Goal: Information Seeking & Learning: Understand process/instructions

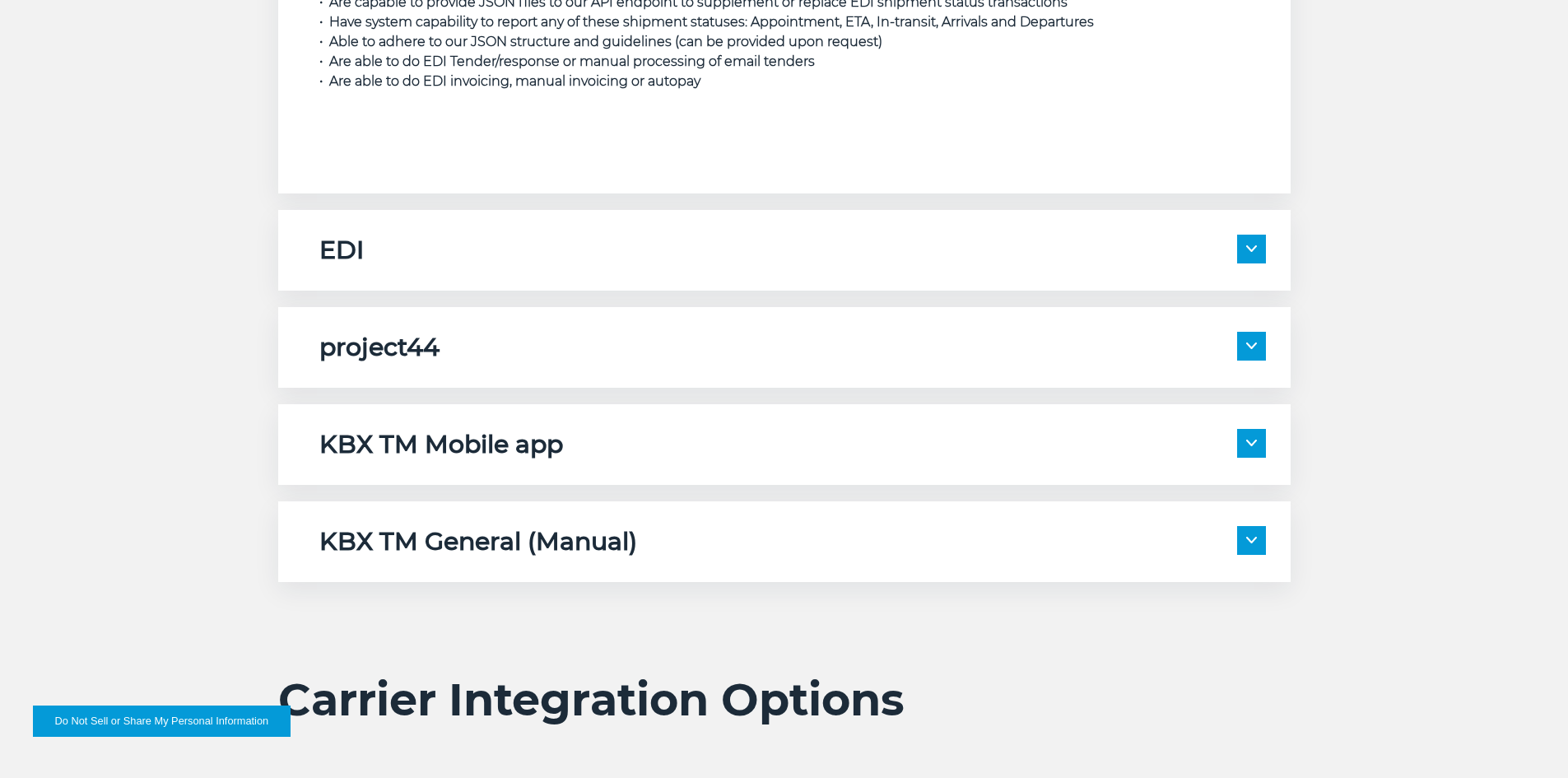
scroll to position [2634, 0]
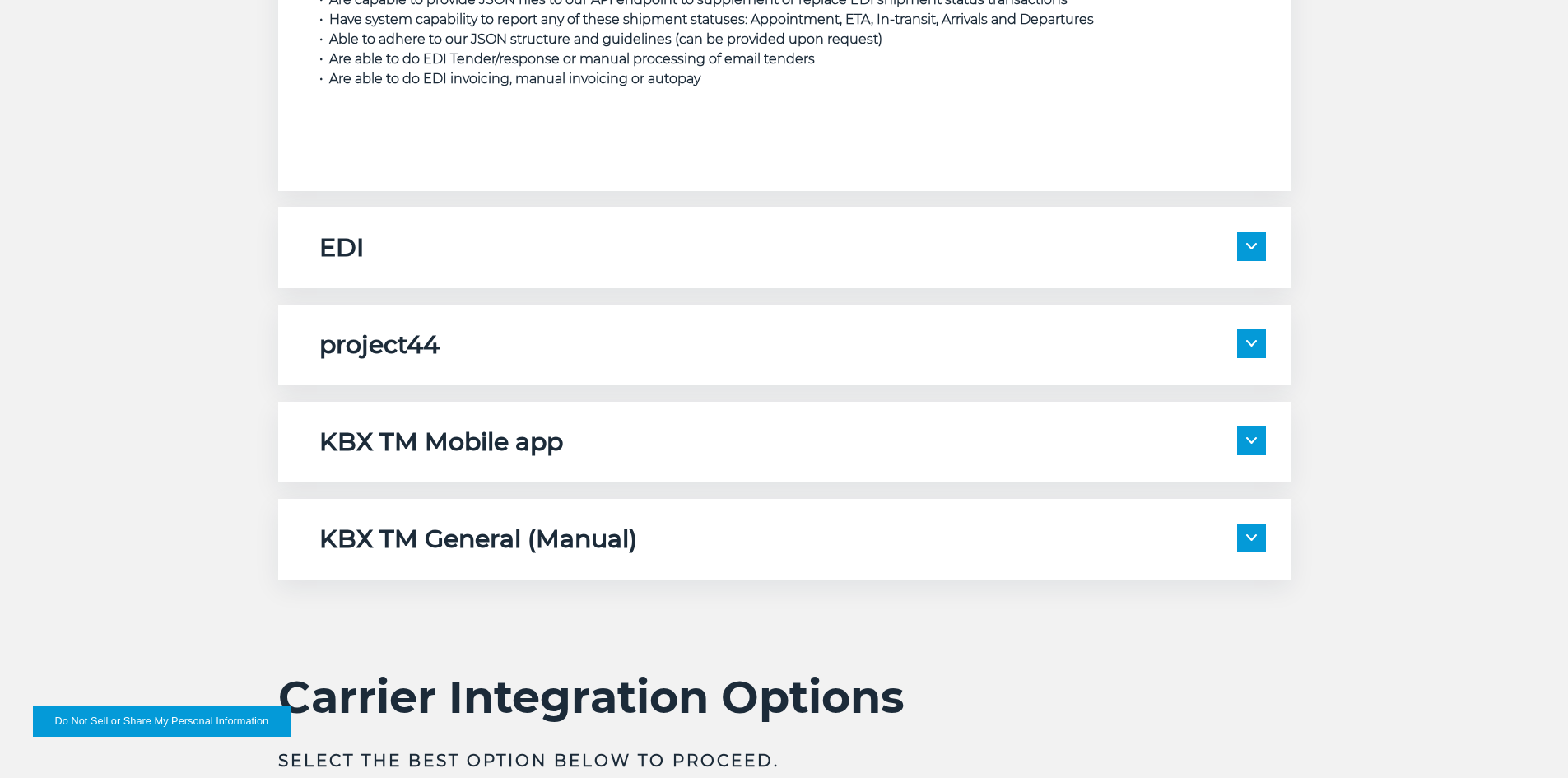
click at [1259, 440] on span at bounding box center [1252, 441] width 29 height 29
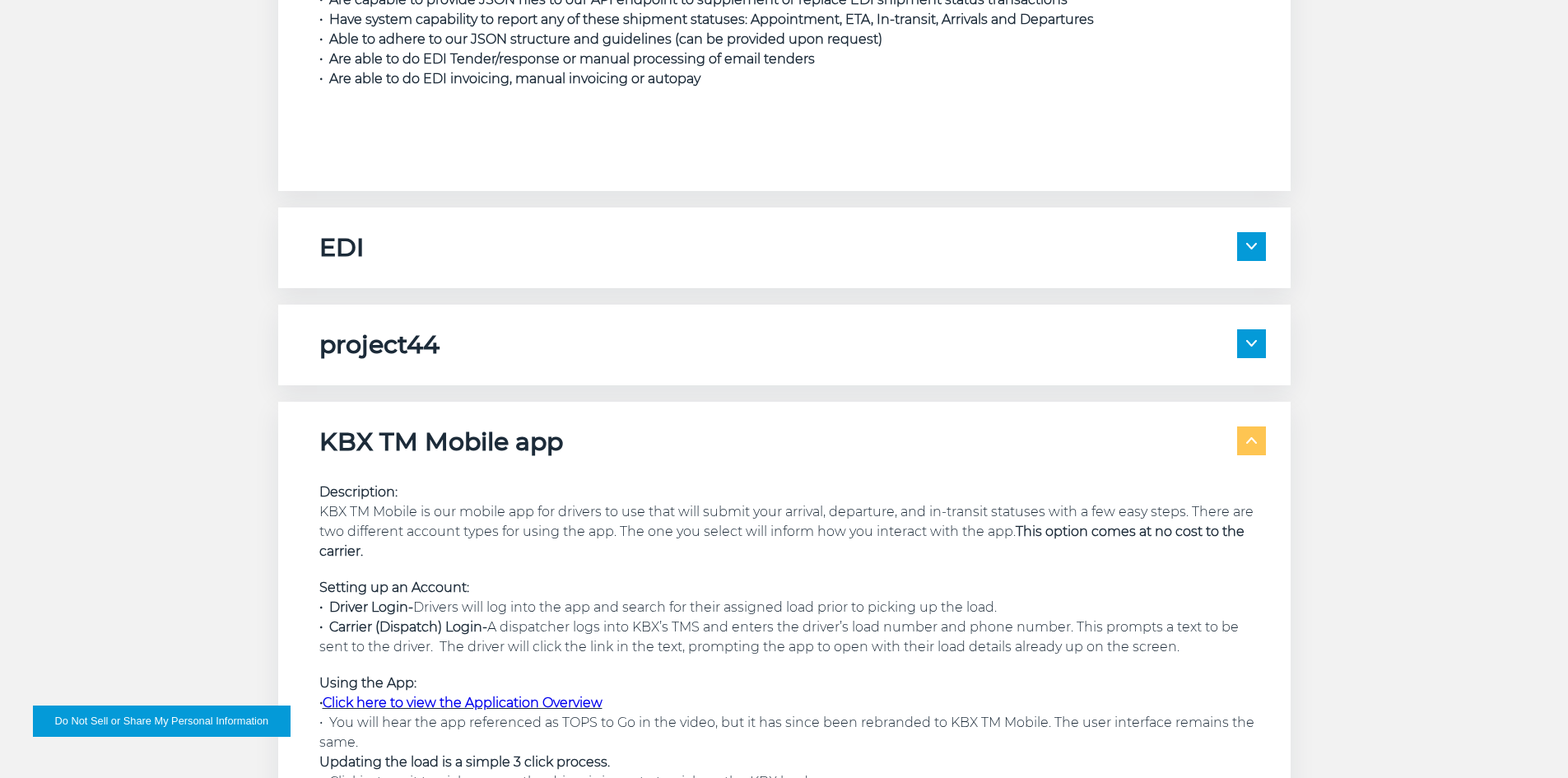
click at [1252, 440] on img at bounding box center [1252, 441] width 11 height 7
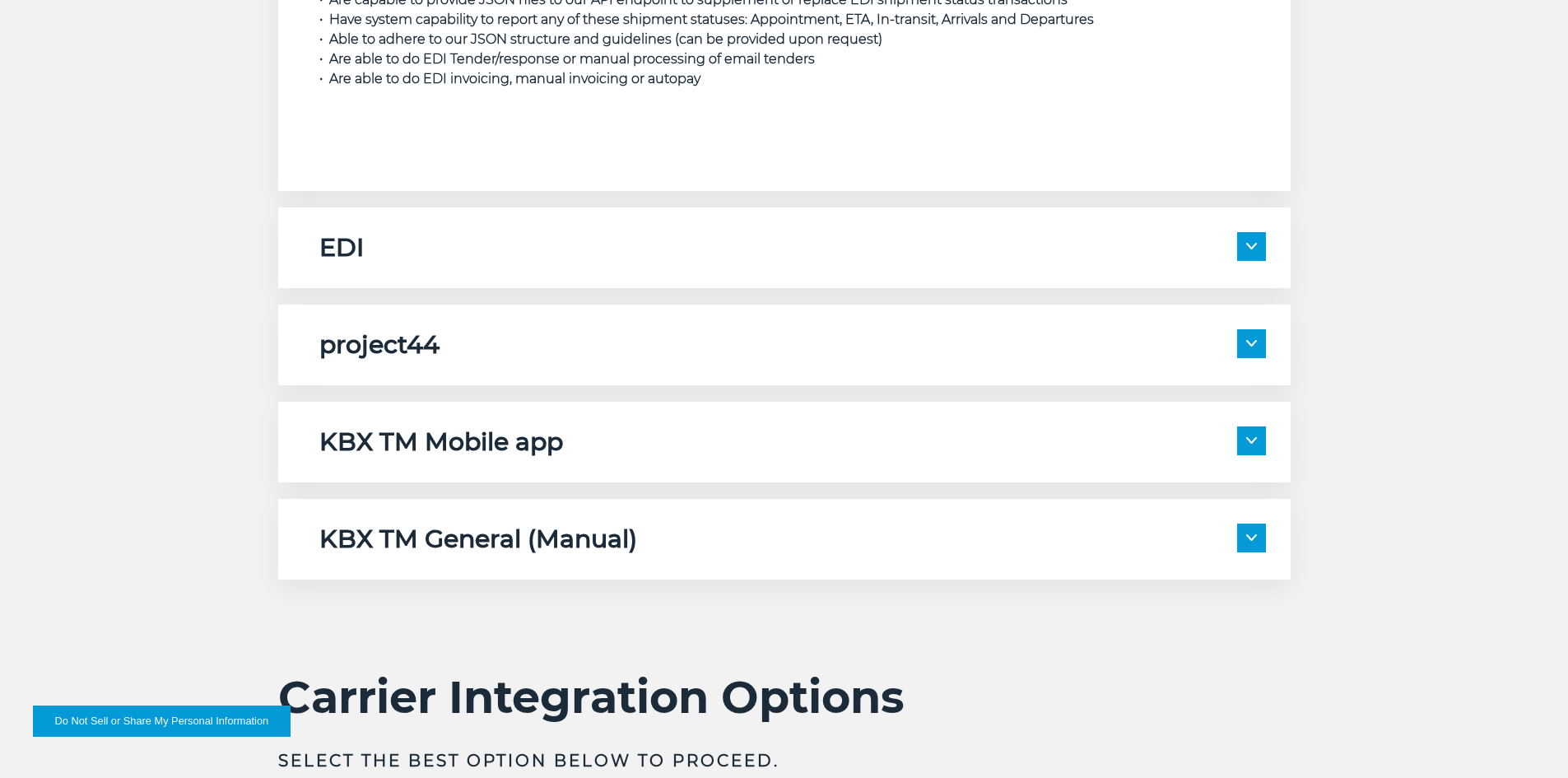
click at [1258, 351] on span at bounding box center [1252, 344] width 29 height 29
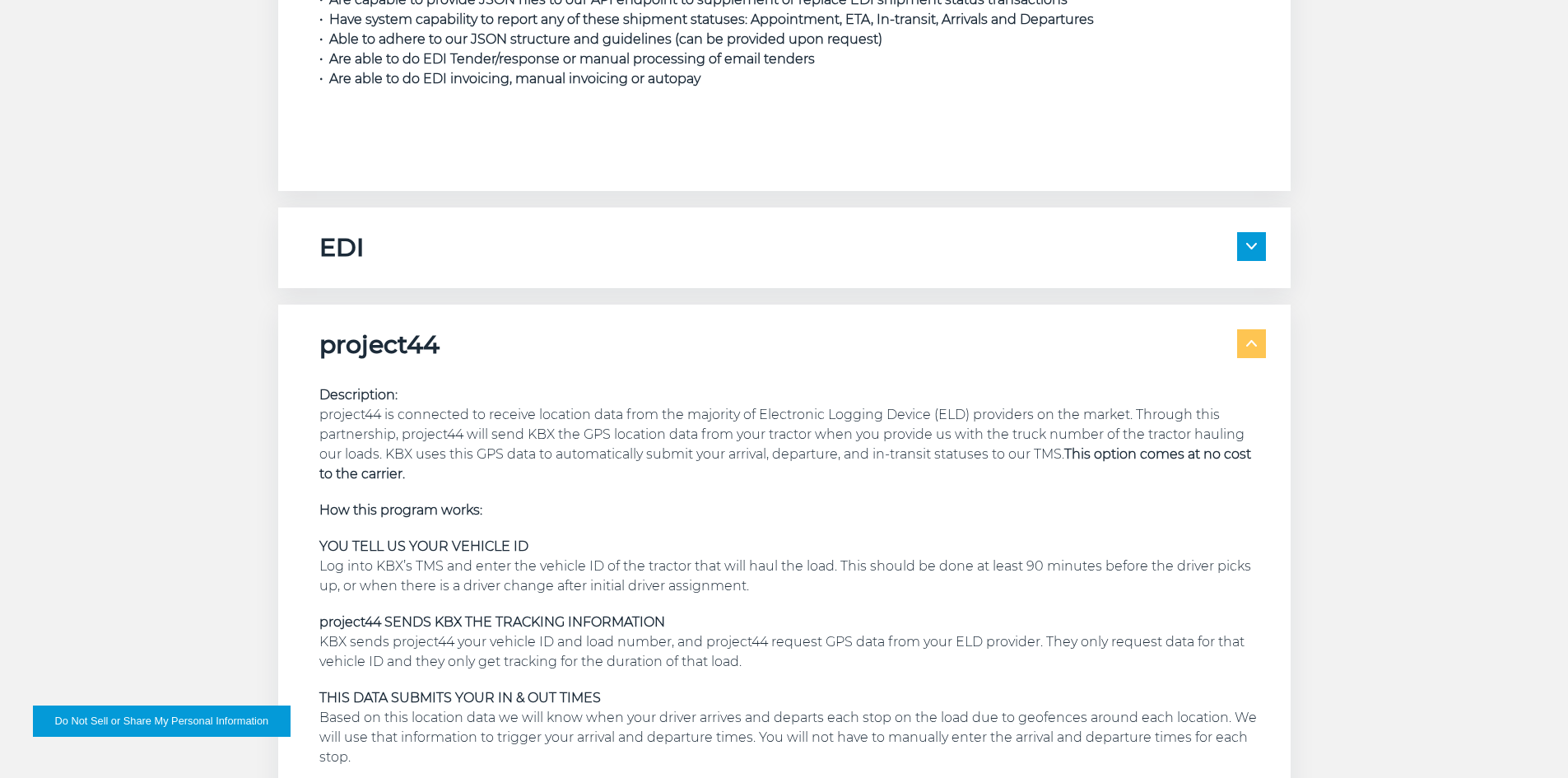
click at [1254, 352] on span at bounding box center [1252, 344] width 29 height 29
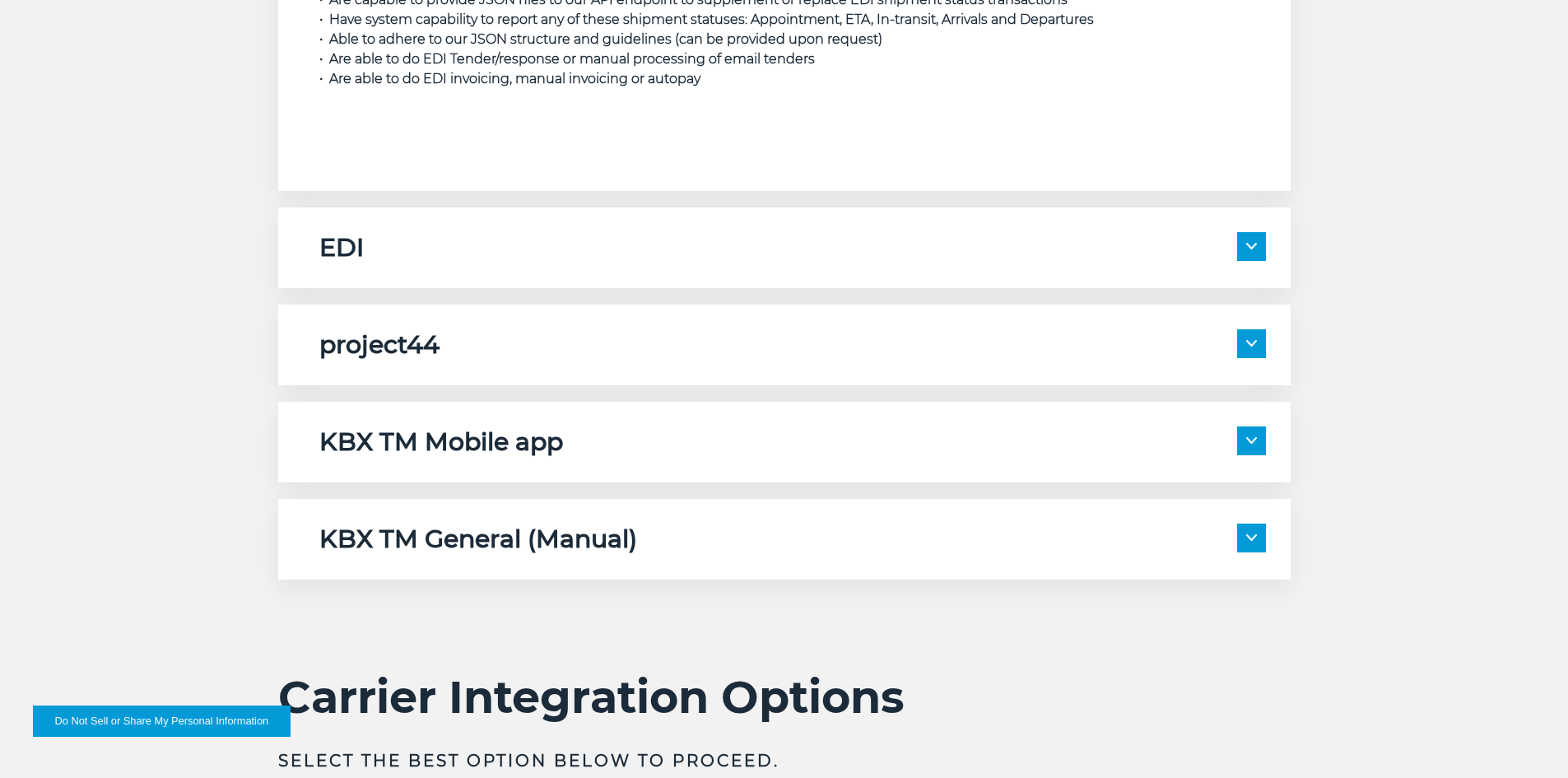
click at [1248, 230] on div "EDI Description: As part of a full EDI setup, KBX will exchange the following t…" at bounding box center [784, 248] width 1012 height 81
click at [1247, 244] on img at bounding box center [1252, 246] width 11 height 7
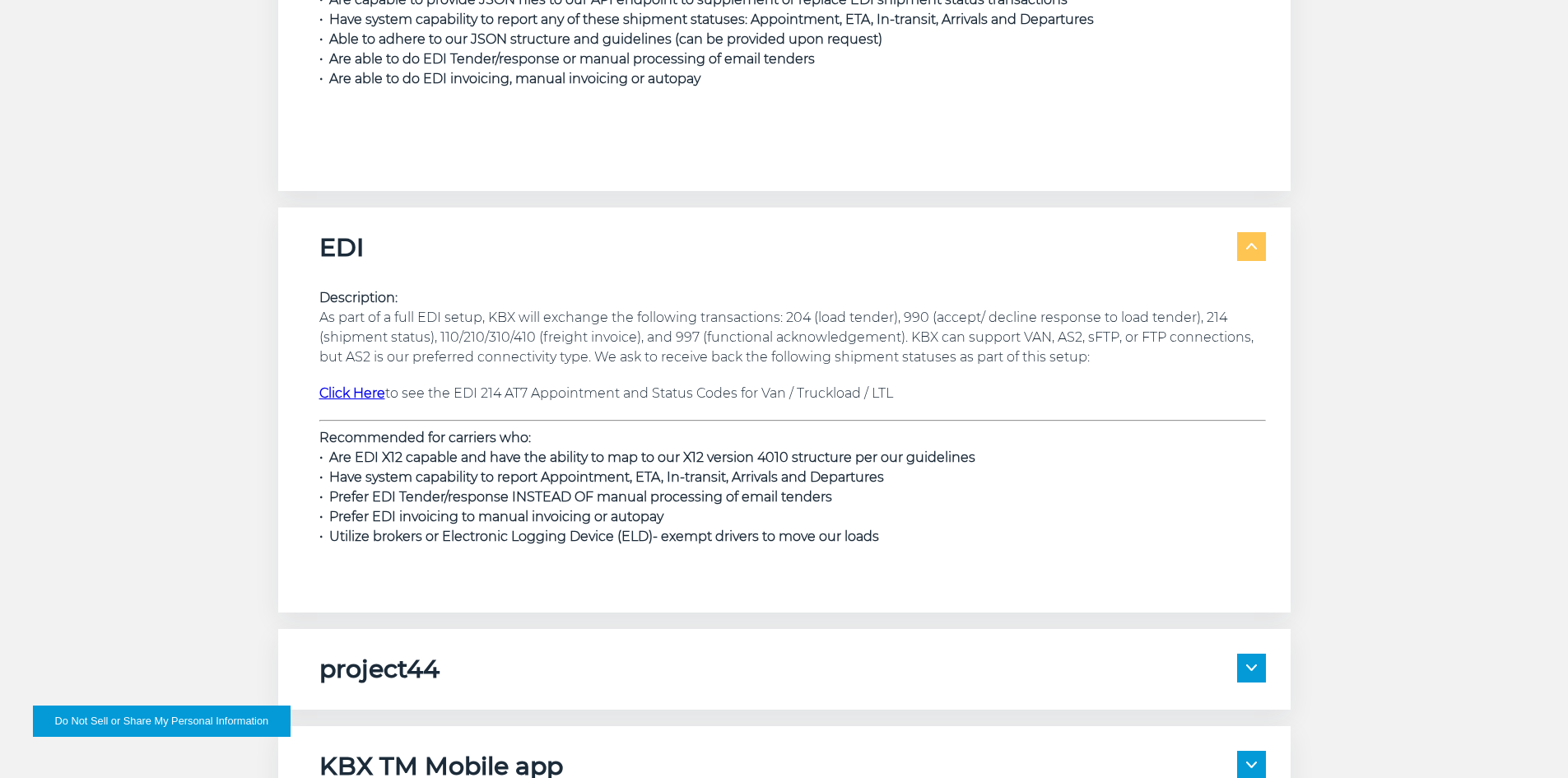
click at [1243, 246] on span at bounding box center [1252, 246] width 29 height 29
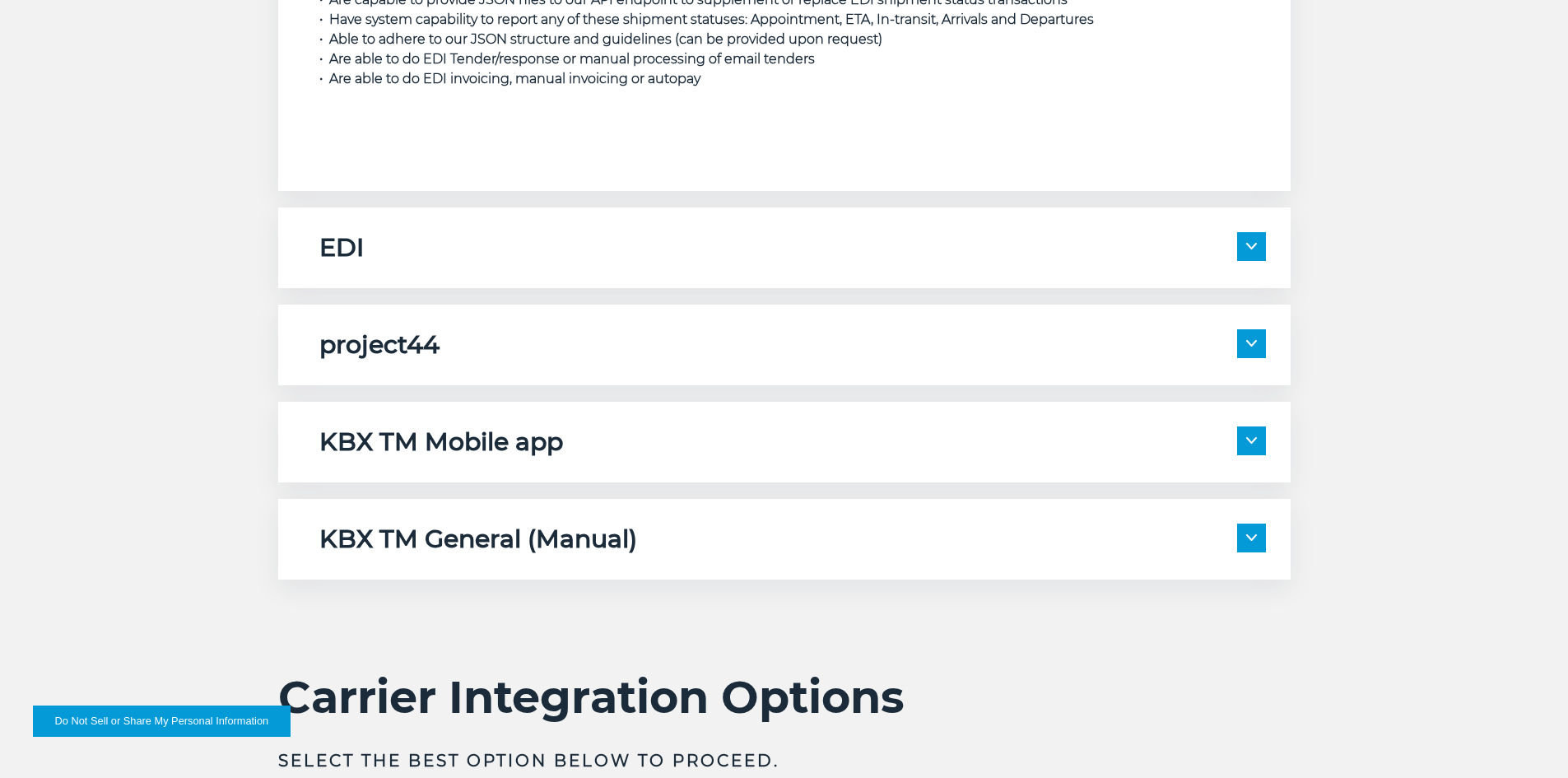
click at [1245, 253] on span at bounding box center [1252, 246] width 29 height 29
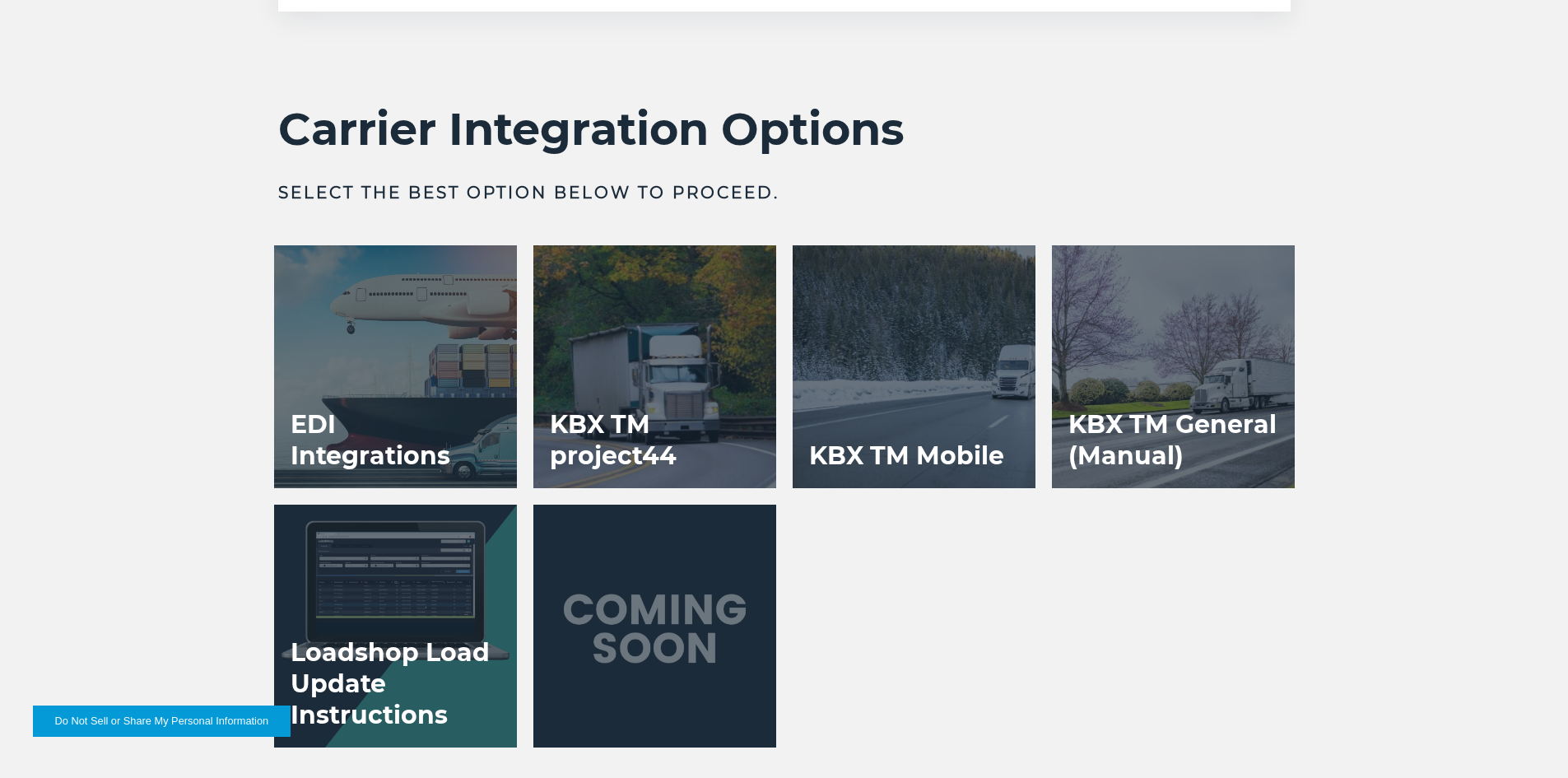
scroll to position [3622, 0]
